Goal: Find specific page/section: Find specific page/section

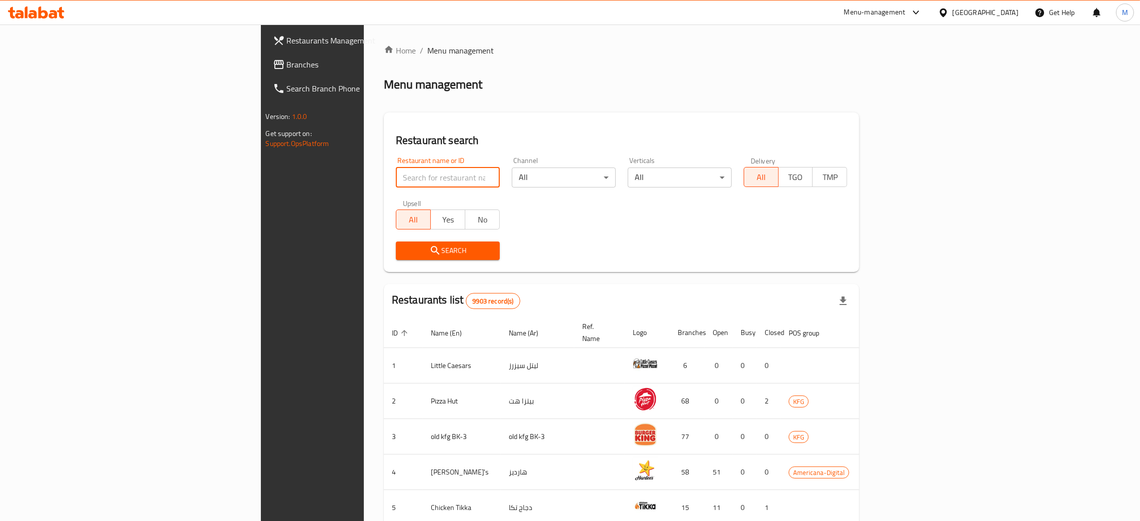
click at [396, 174] on input "search" at bounding box center [448, 177] width 104 height 20
type input "ب"
click button "Search" at bounding box center [448, 250] width 104 height 18
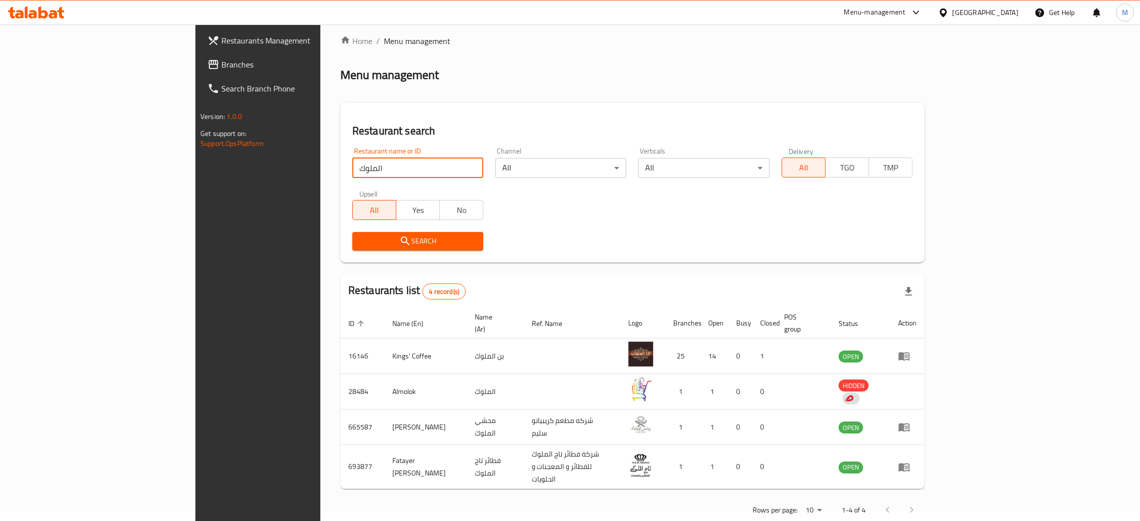
scroll to position [12, 0]
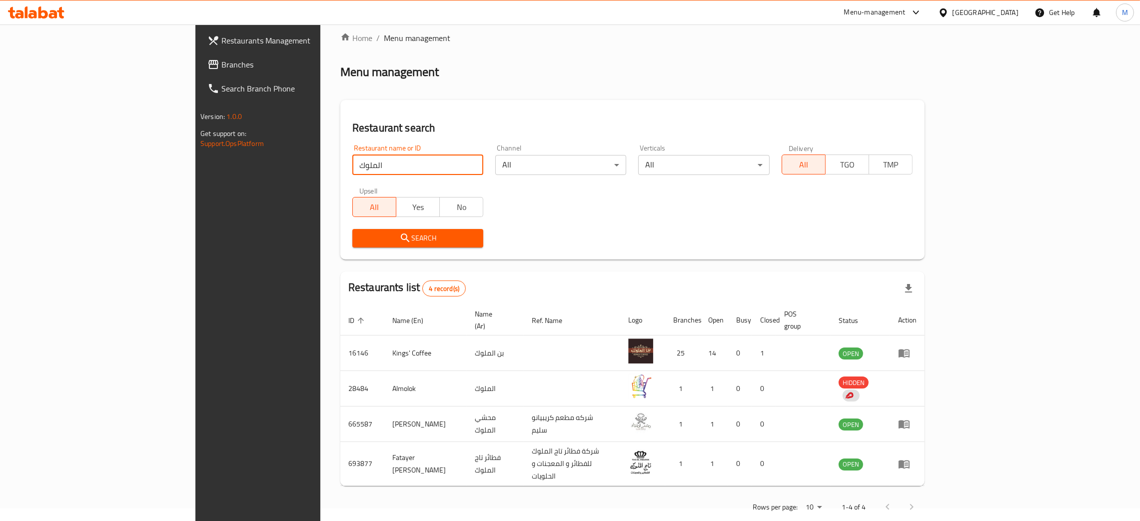
click at [352, 167] on input "الملوك" at bounding box center [417, 165] width 131 height 20
type input "Molok Alsham"
click button "Search" at bounding box center [417, 238] width 131 height 18
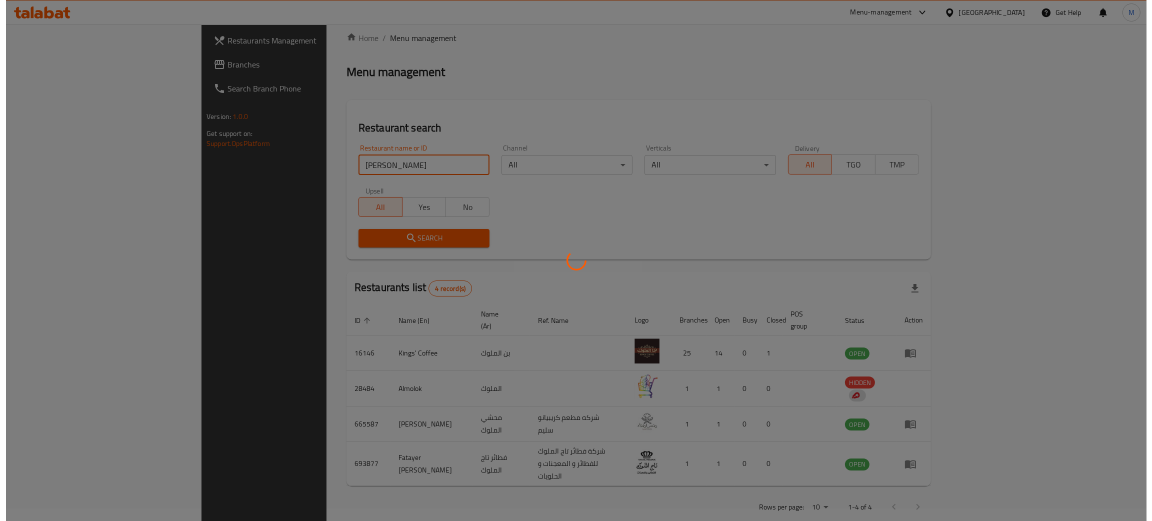
scroll to position [0, 0]
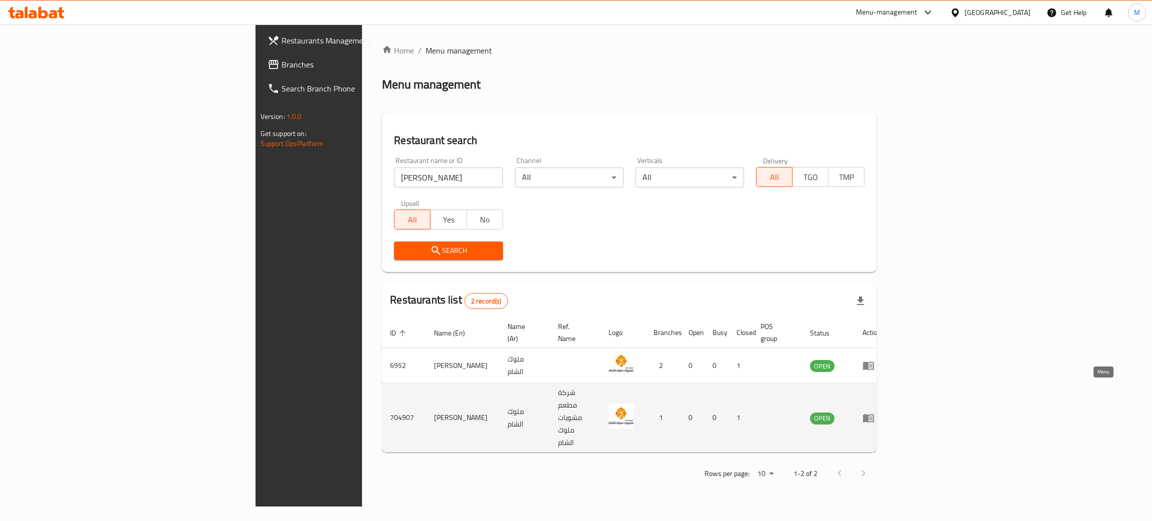
click at [874, 414] on icon "enhanced table" at bounding box center [868, 418] width 11 height 8
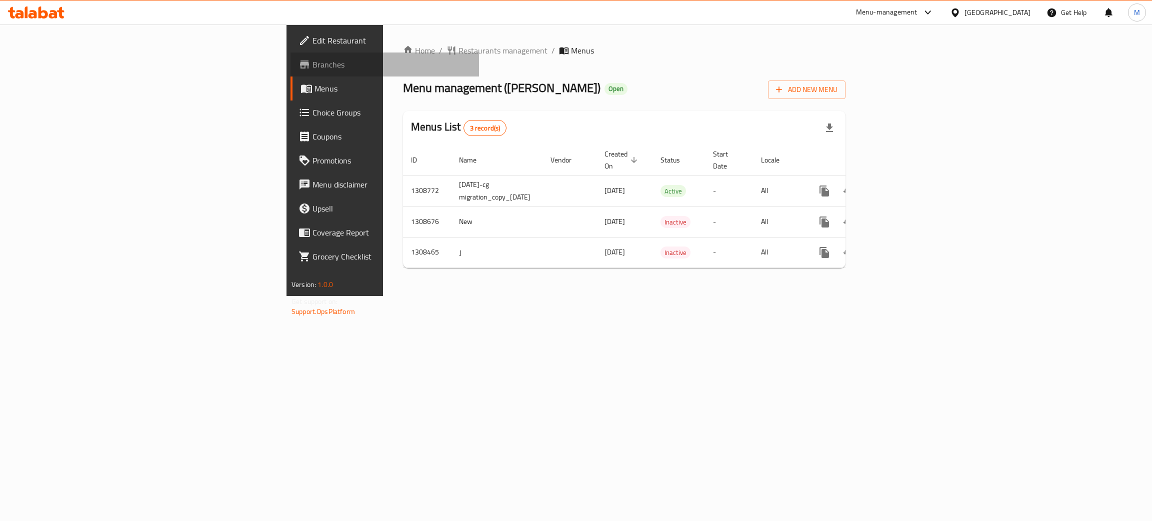
click at [312, 67] on span "Branches" at bounding box center [391, 64] width 158 height 12
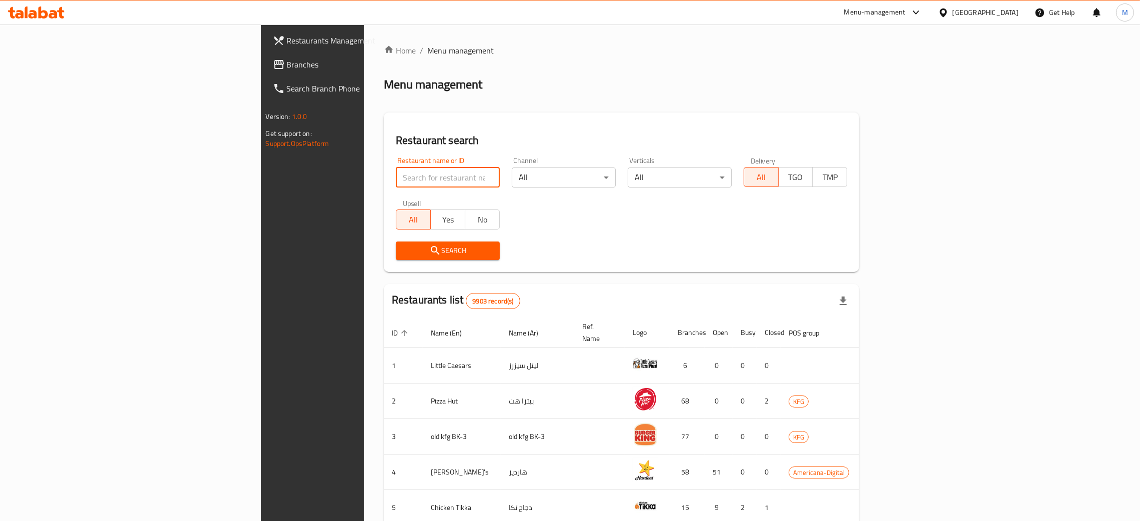
click at [396, 174] on input "search" at bounding box center [448, 177] width 104 height 20
type input "[PERSON_NAME]"
click button "Search" at bounding box center [448, 250] width 104 height 18
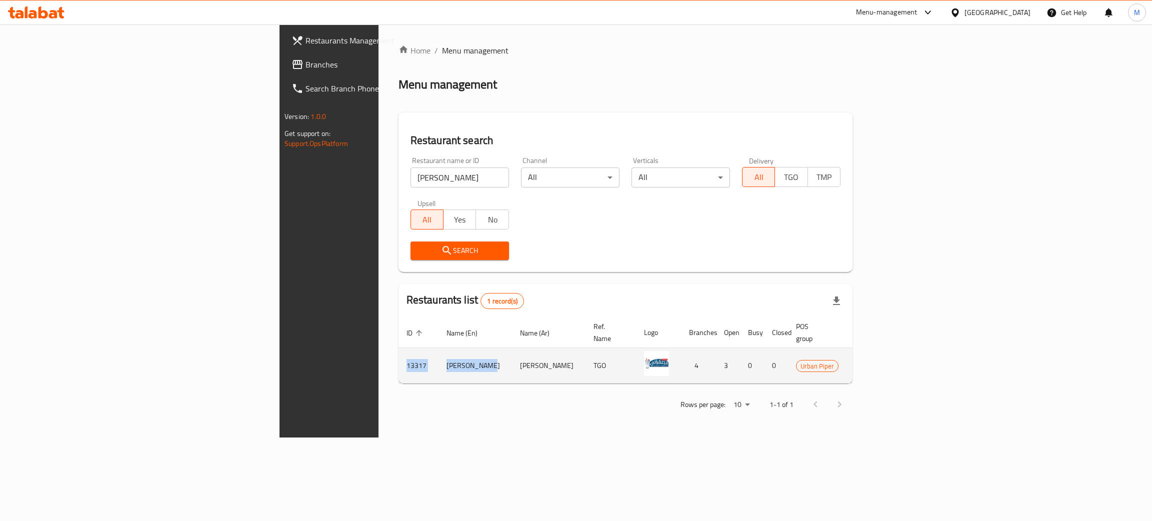
drag, startPoint x: 311, startPoint y: 352, endPoint x: 215, endPoint y: 358, distance: 95.7
click at [398, 358] on tr "13317 [PERSON_NAME] TGO 4 3 0 0 Urban Piper OPEN" at bounding box center [667, 365] width 539 height 35
copy tr "13317 [PERSON_NAME]"
